Goal: Information Seeking & Learning: Learn about a topic

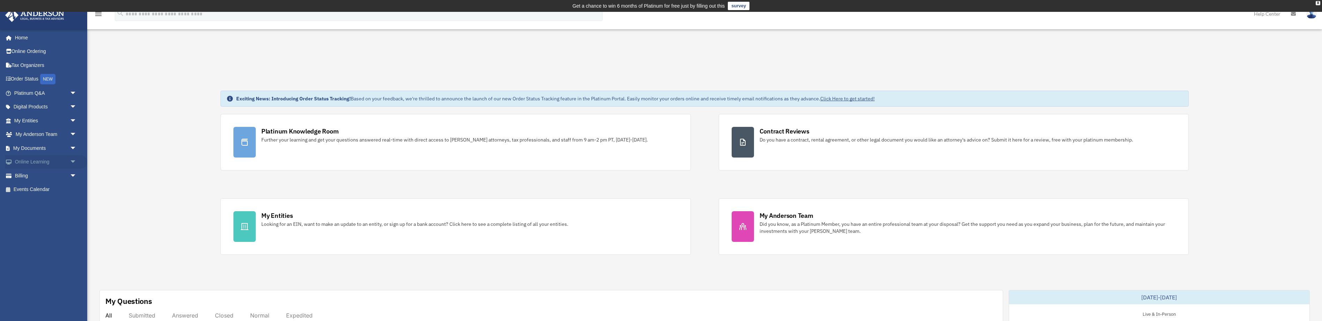
click at [32, 161] on link "Online Learning arrow_drop_down" at bounding box center [46, 162] width 82 height 14
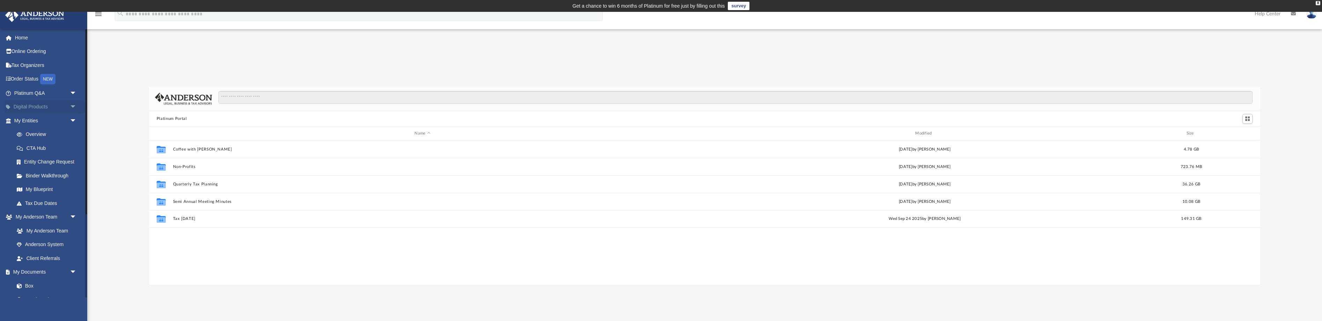
click at [73, 106] on span "arrow_drop_down" at bounding box center [77, 107] width 14 height 14
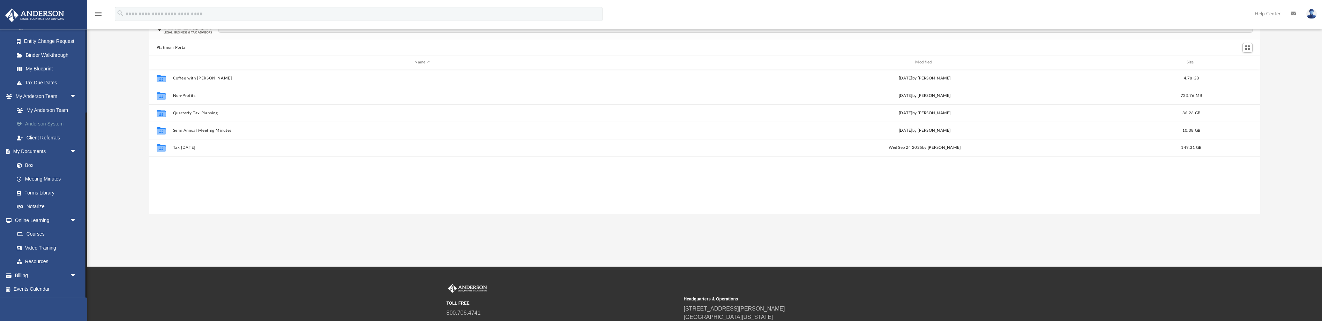
scroll to position [107, 0]
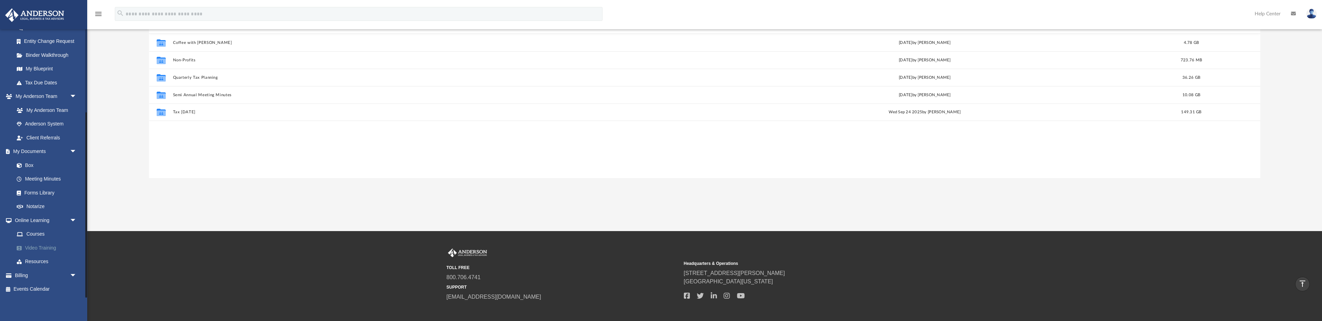
click at [34, 247] on link "Video Training" at bounding box center [48, 248] width 77 height 14
click at [30, 232] on link "Courses" at bounding box center [48, 235] width 77 height 14
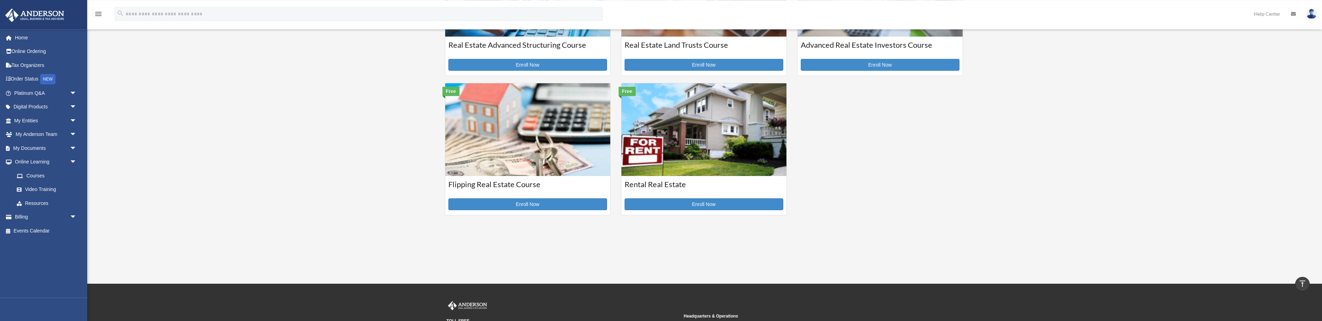
scroll to position [249, 0]
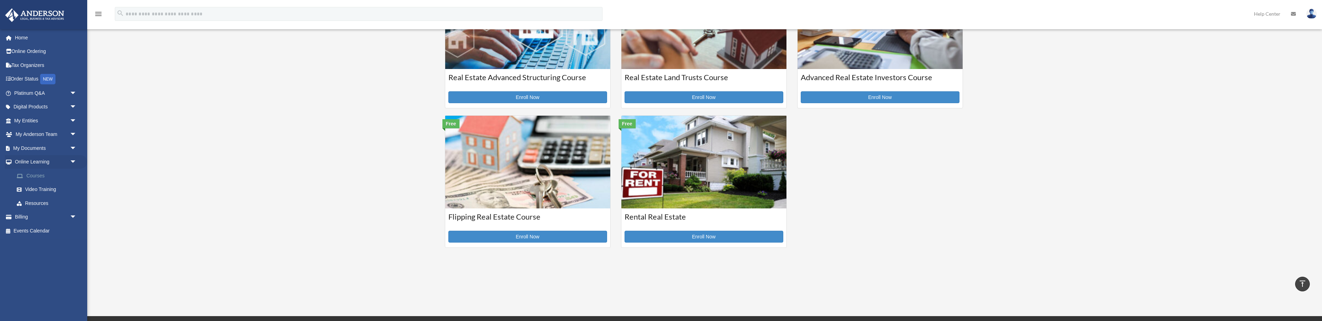
click at [33, 173] on link "Courses" at bounding box center [48, 176] width 77 height 14
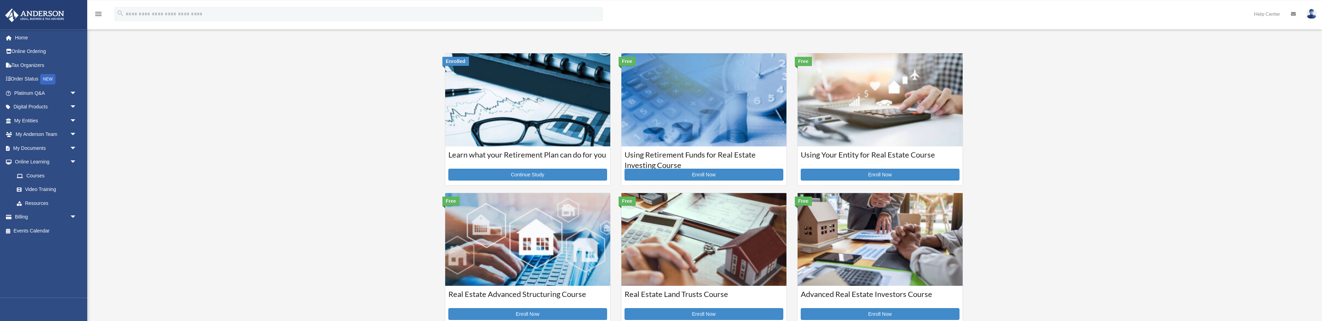
scroll to position [36, 0]
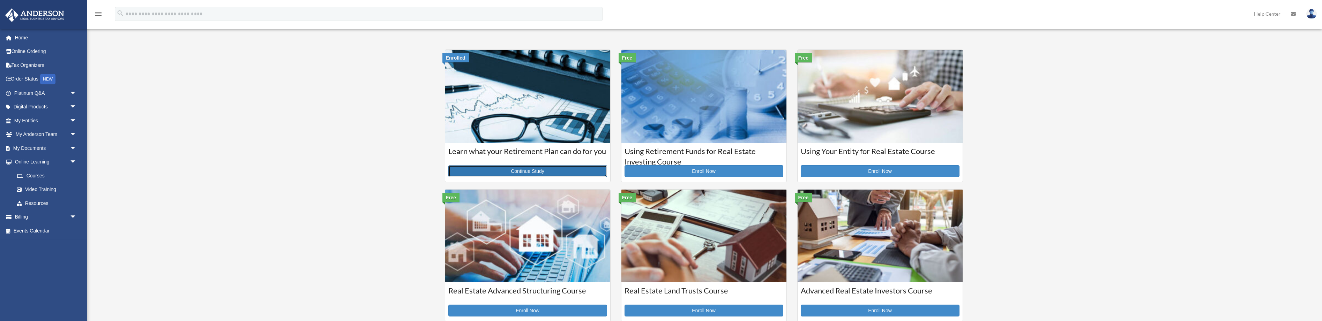
click at [526, 169] on link "Continue Study" at bounding box center [527, 171] width 159 height 12
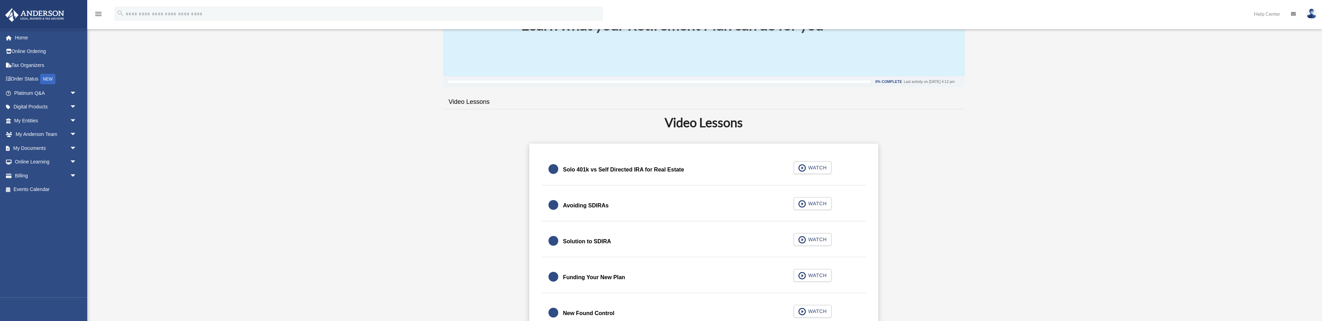
scroll to position [107, 0]
click at [819, 203] on span "WATCH" at bounding box center [816, 202] width 21 height 7
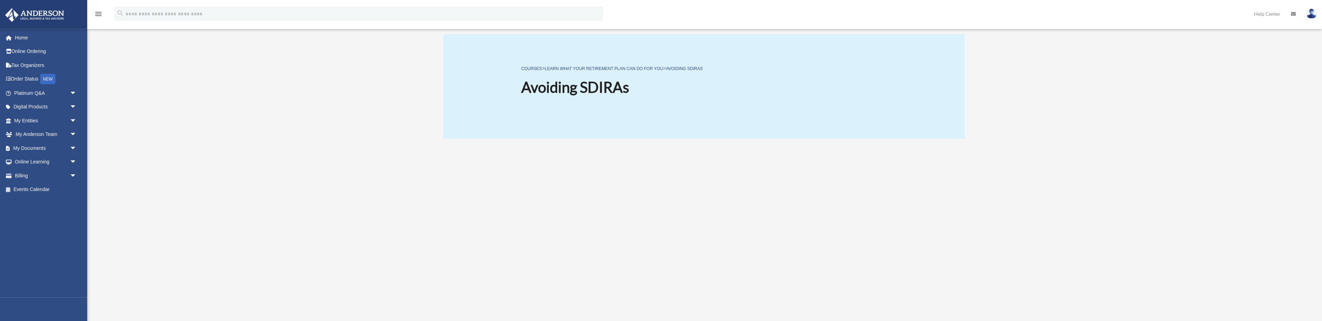
scroll to position [71, 0]
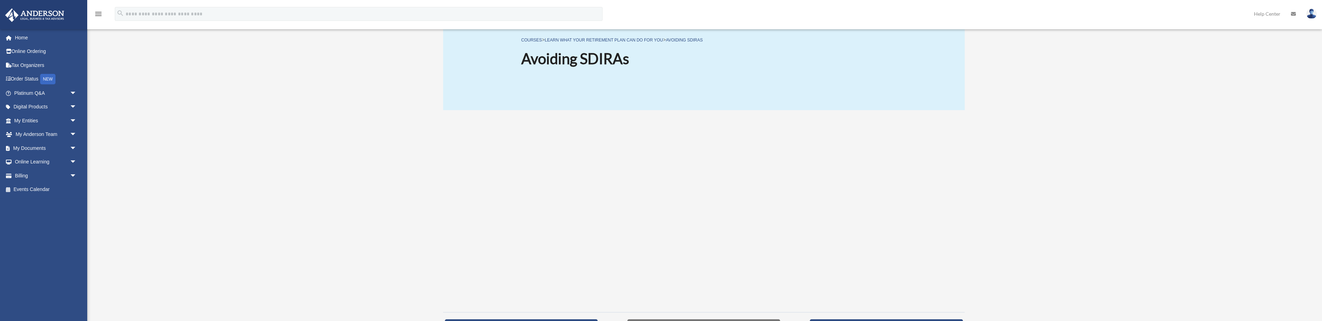
click at [933, 203] on div at bounding box center [704, 211] width 522 height 192
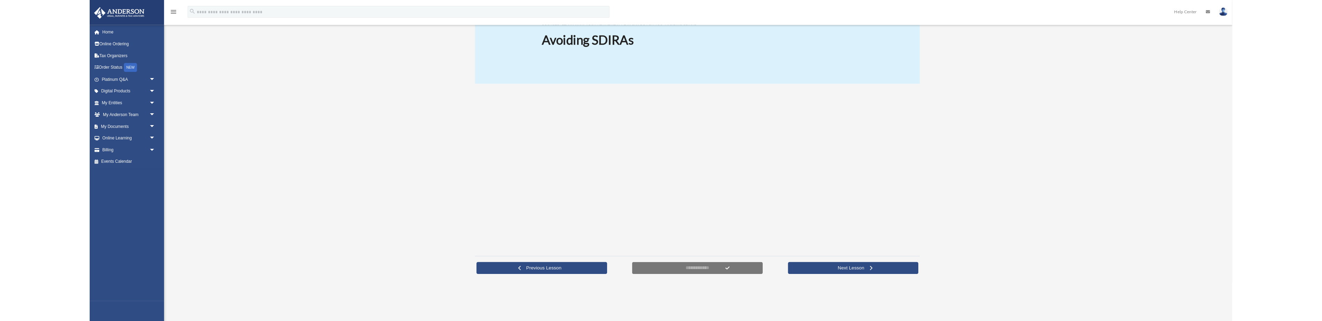
scroll to position [83, 0]
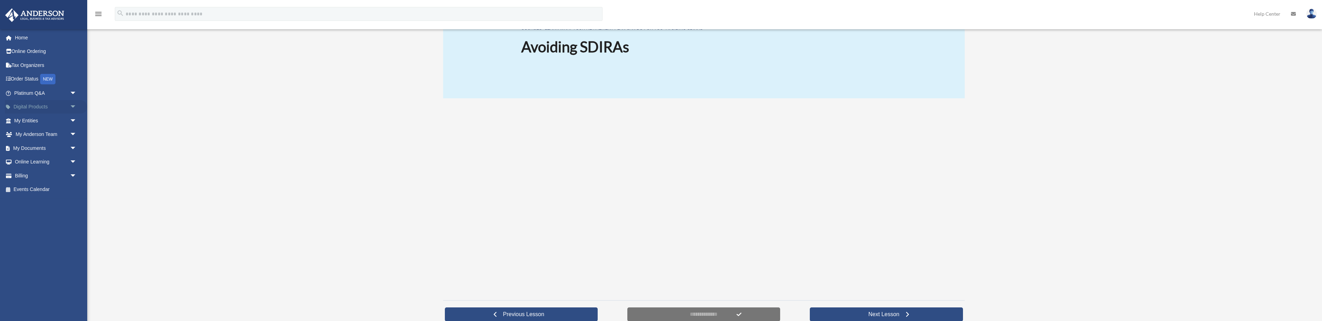
click at [22, 107] on link "Digital Products arrow_drop_down" at bounding box center [46, 107] width 82 height 14
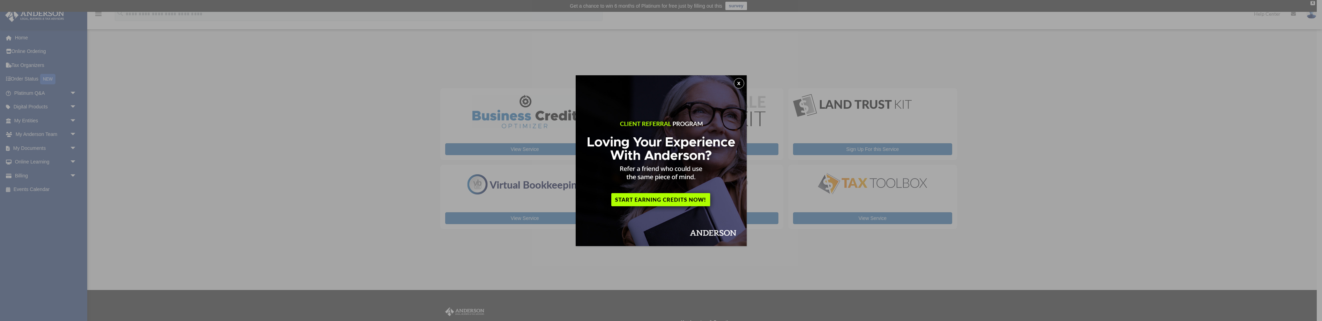
click at [656, 198] on img at bounding box center [661, 160] width 171 height 171
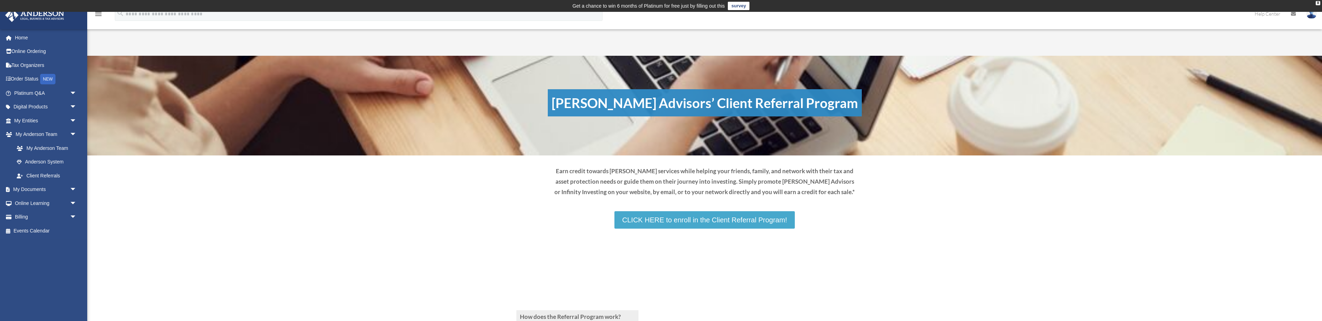
click at [768, 219] on link "CLICK HERE to enroll in the Client Referral Program!" at bounding box center [704, 219] width 180 height 17
